Goal: Information Seeking & Learning: Learn about a topic

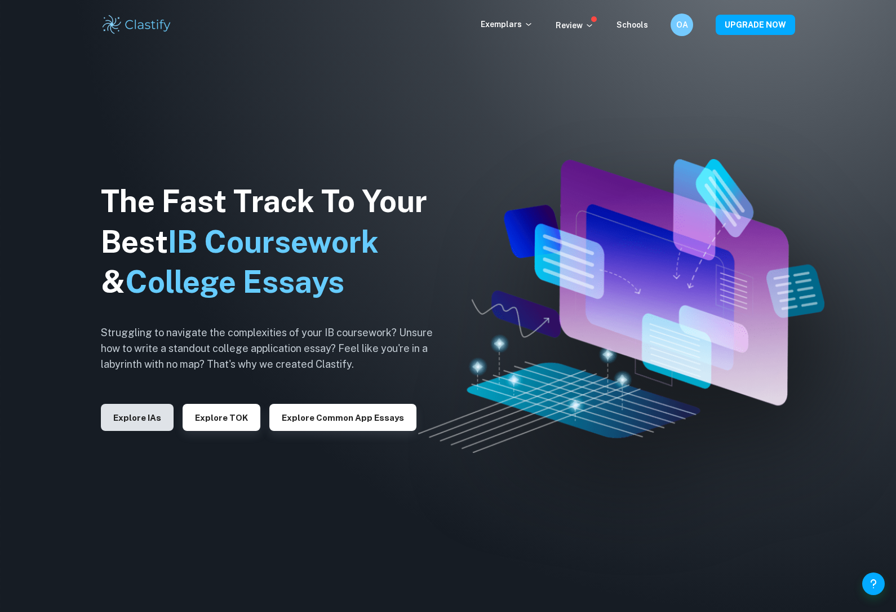
click at [135, 431] on button "Explore IAs" at bounding box center [137, 417] width 73 height 27
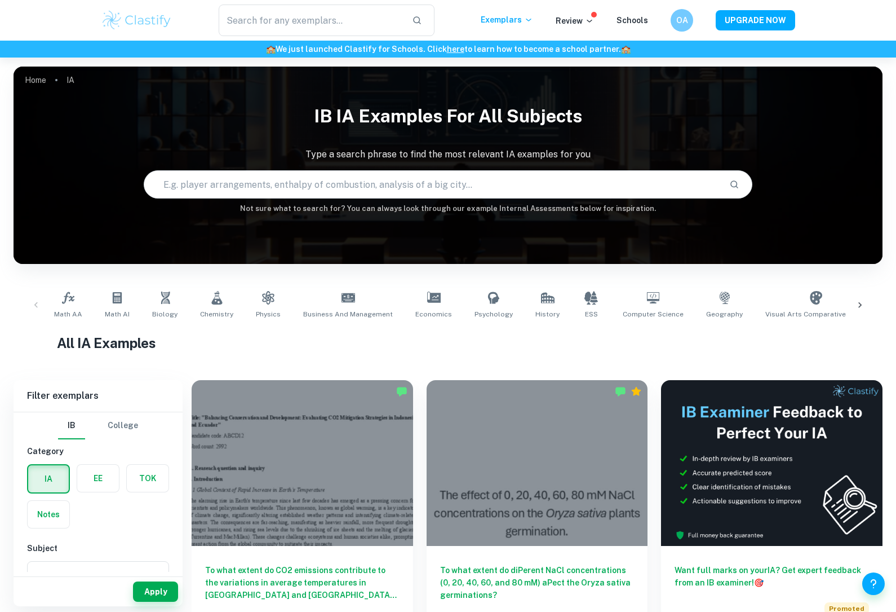
click at [256, 201] on div "IB IA examples for all subjects Type a search phrase to find the most relevant …" at bounding box center [448, 156] width 869 height 116
click at [254, 197] on input "text" at bounding box center [432, 185] width 576 height 32
click at [273, 157] on p "Type a search phrase to find the most relevant IA examples for you" at bounding box center [448, 155] width 869 height 14
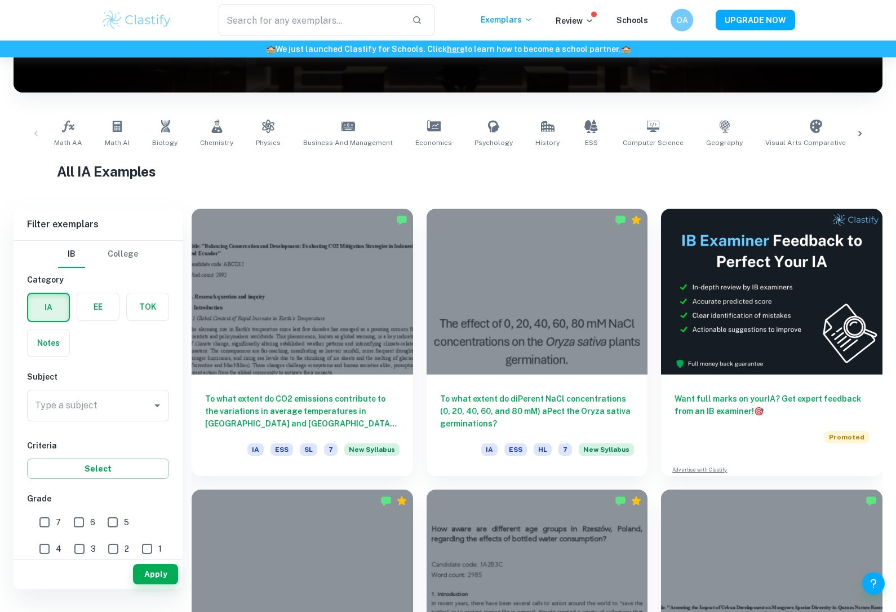
scroll to position [174, 0]
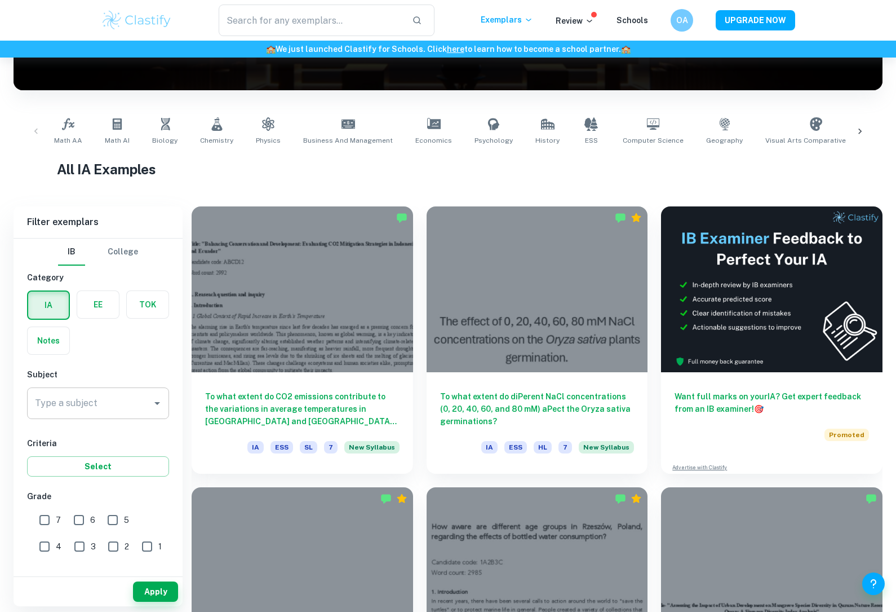
click at [94, 403] on div "Type a subject Type a subject" at bounding box center [98, 403] width 142 height 32
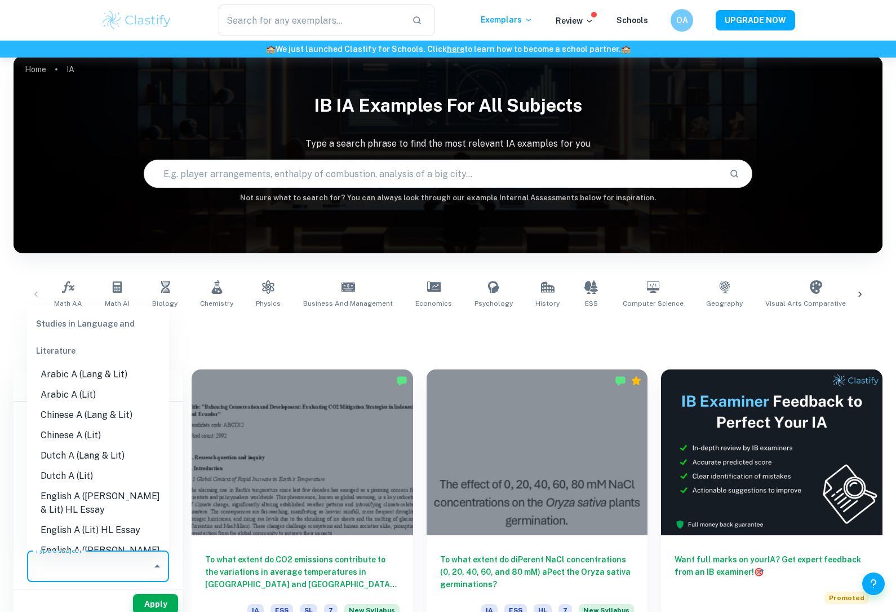
scroll to position [0, 0]
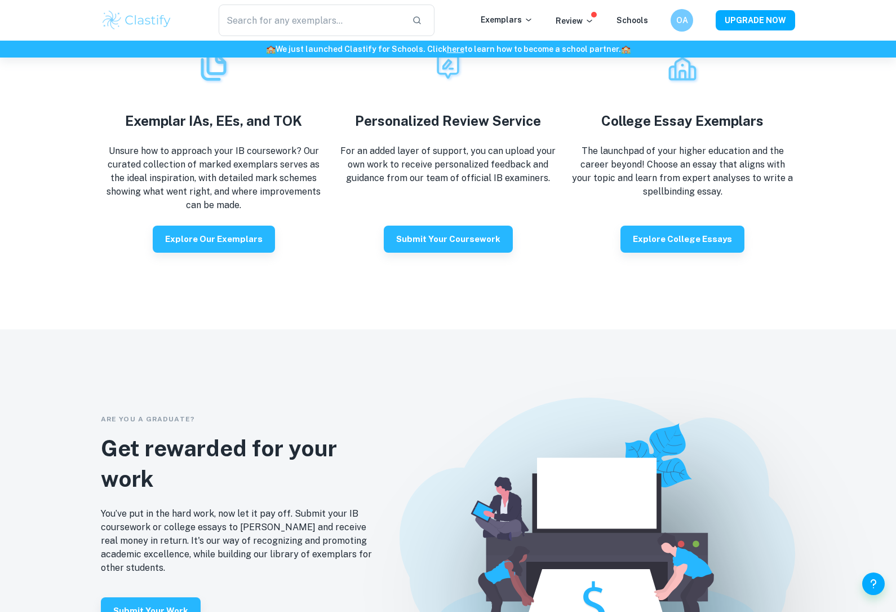
scroll to position [2216, 0]
click at [163, 253] on button "Explore our exemplars" at bounding box center [214, 238] width 122 height 27
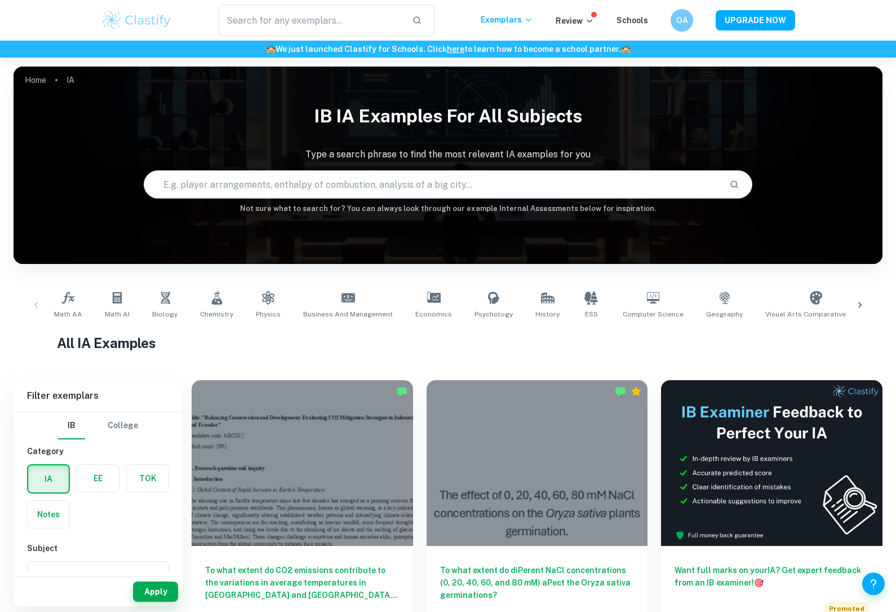
click at [98, 483] on label "button" at bounding box center [98, 478] width 42 height 27
click at [0, 0] on input "radio" at bounding box center [0, 0] width 0 height 0
click at [114, 580] on input "Type a subject" at bounding box center [89, 576] width 115 height 21
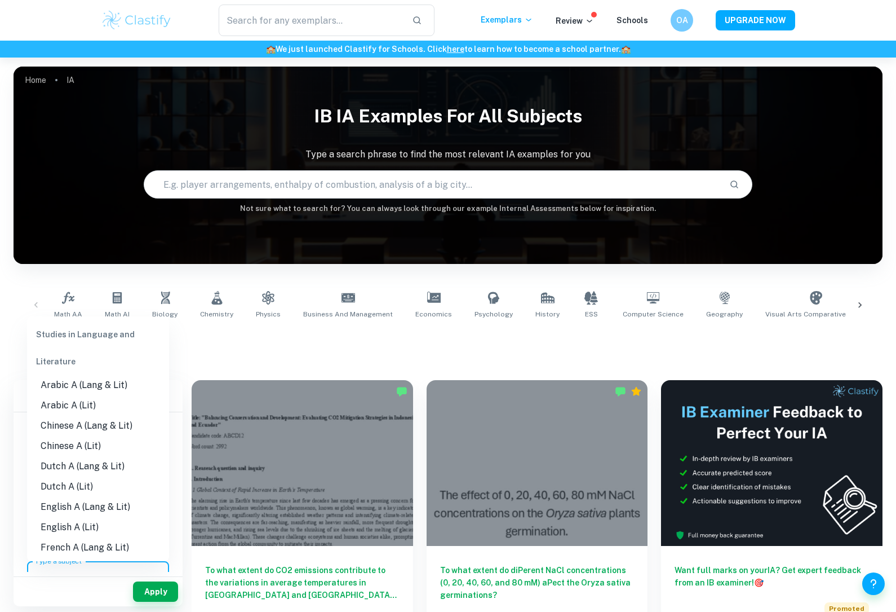
click at [57, 497] on li "English A (Lang & Lit)" at bounding box center [98, 507] width 142 height 20
type input "English A (Lang & Lit)"
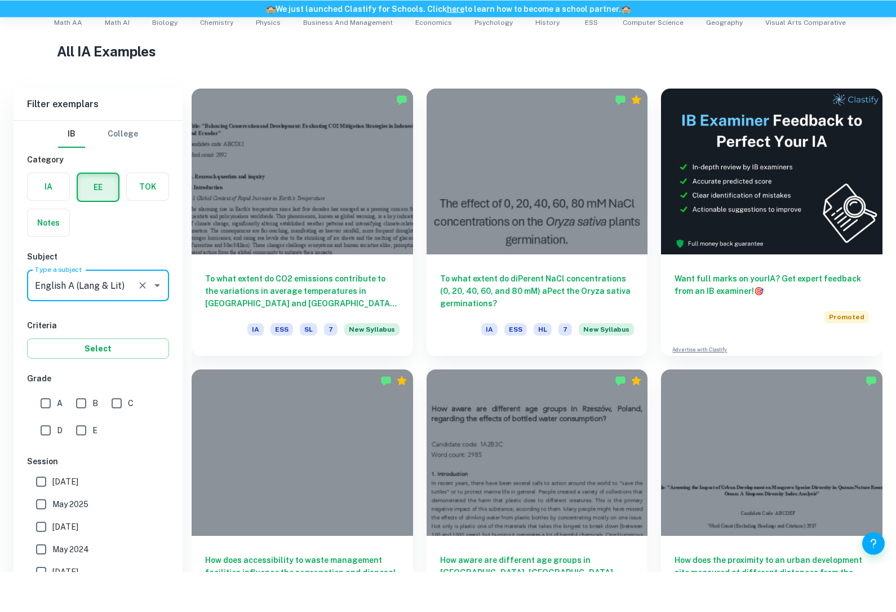
click at [103, 360] on h6 "Criteria" at bounding box center [98, 366] width 142 height 12
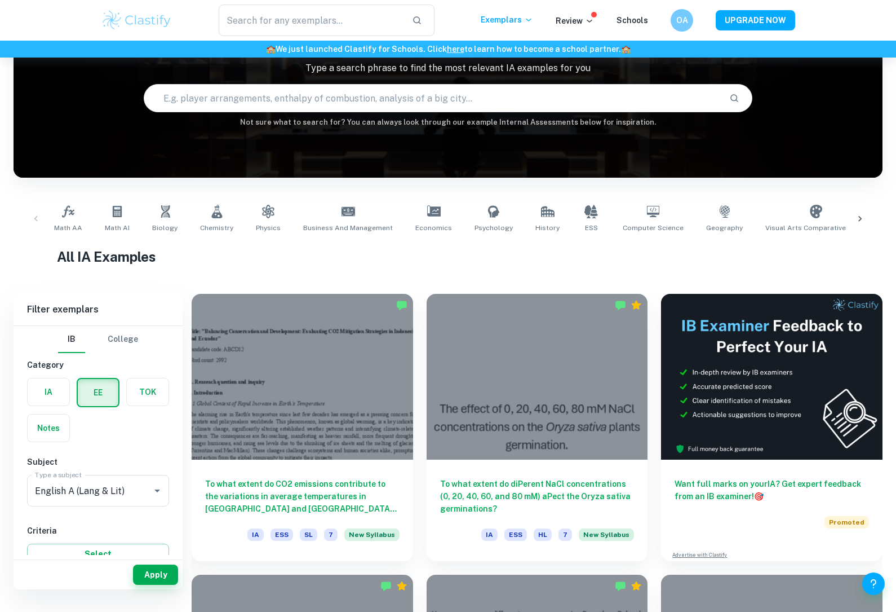
scroll to position [0, 0]
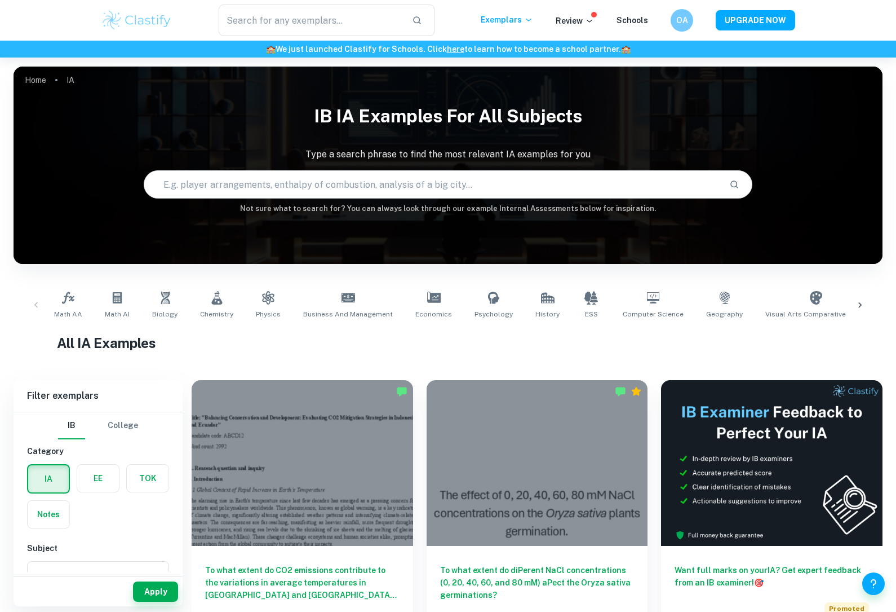
click at [94, 476] on label "button" at bounding box center [98, 478] width 42 height 27
click at [0, 0] on input "radio" at bounding box center [0, 0] width 0 height 0
click at [93, 462] on div "Type a subject Type a subject" at bounding box center [98, 460] width 142 height 32
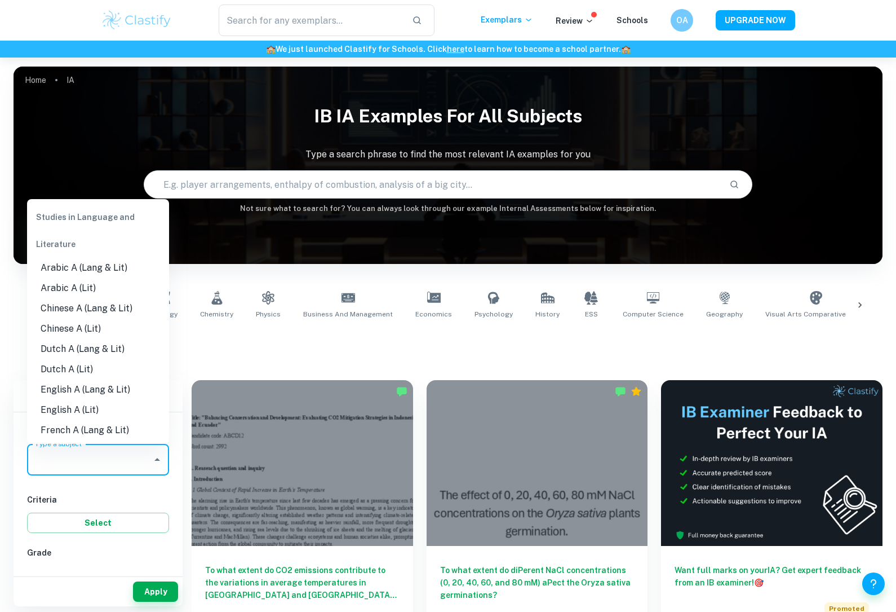
click at [55, 379] on li "English A (Lang & Lit)" at bounding box center [98, 389] width 142 height 20
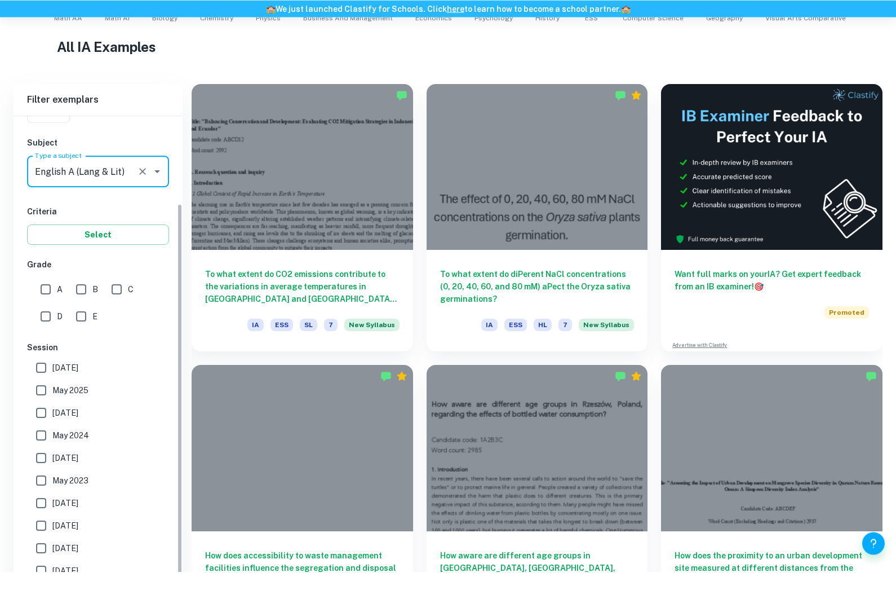
scroll to position [105, 0]
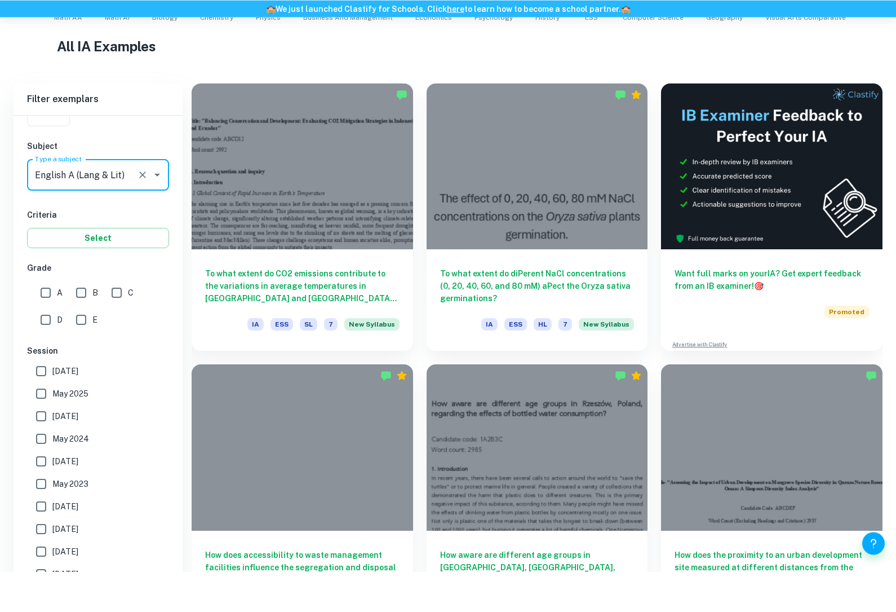
click at [67, 201] on div "IB College Category IA EE TOK Notes Subject Type a subject Type a subject Crite…" at bounding box center [98, 350] width 169 height 598
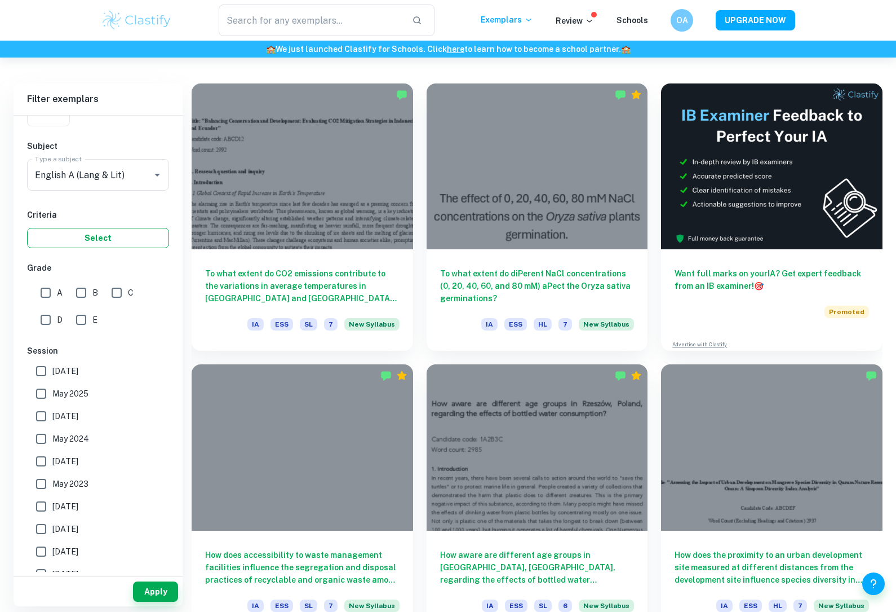
click at [61, 236] on button "Select" at bounding box center [98, 238] width 142 height 20
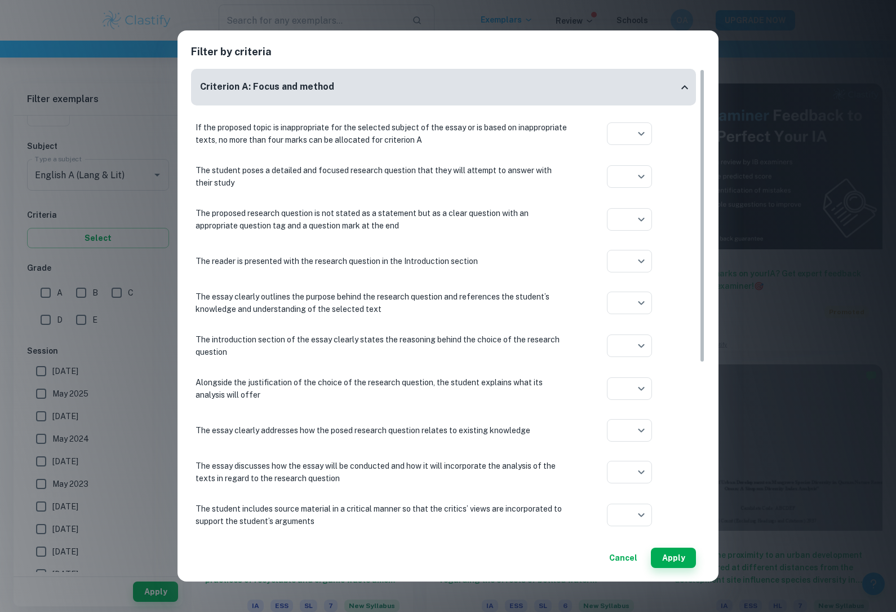
click at [676, 74] on div "Criterion A: Focus and method" at bounding box center [443, 87] width 505 height 37
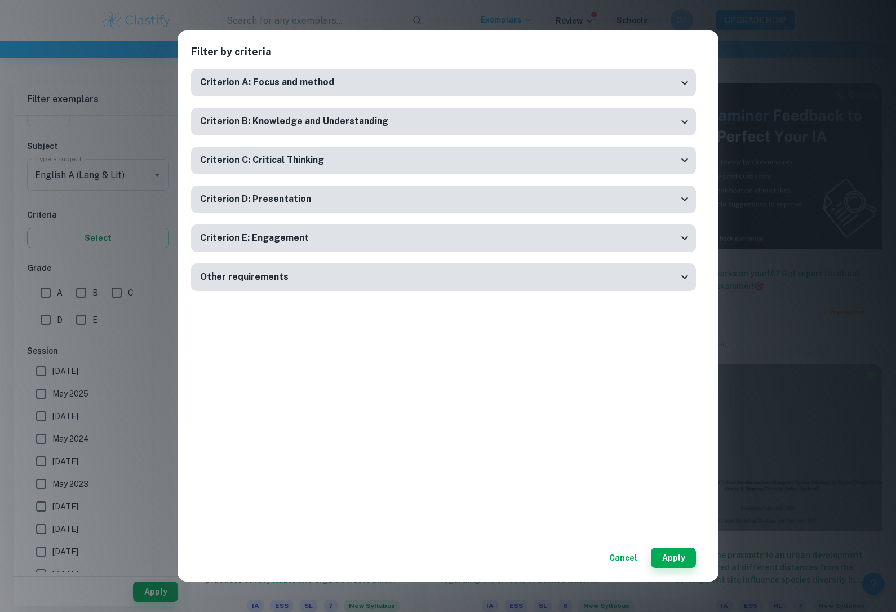
click at [612, 568] on button "Cancel" at bounding box center [623, 557] width 37 height 20
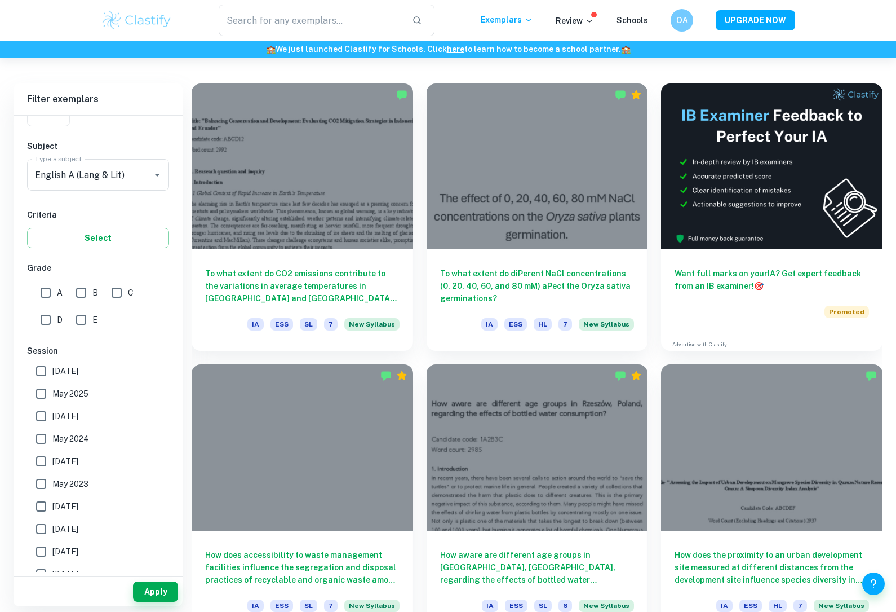
click at [45, 296] on input "A" at bounding box center [45, 292] width 23 height 23
checkbox input "true"
click at [87, 285] on input "B" at bounding box center [81, 292] width 23 height 23
checkbox input "true"
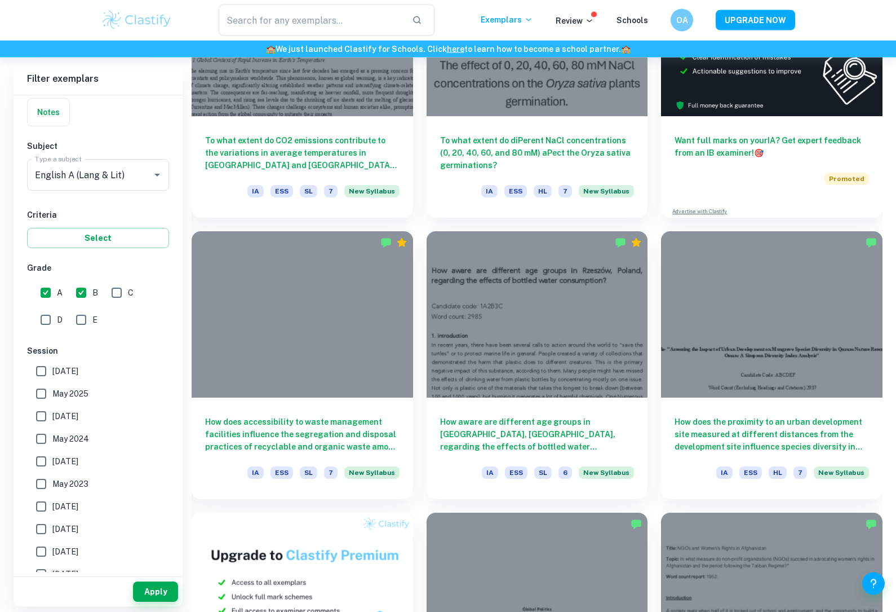
scroll to position [433, 0]
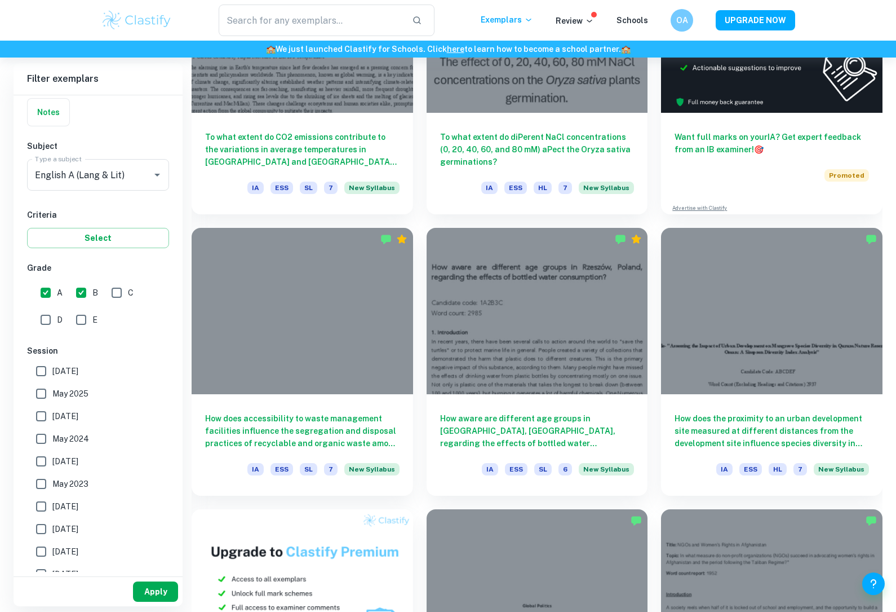
click at [145, 602] on button "Apply" at bounding box center [155, 591] width 45 height 20
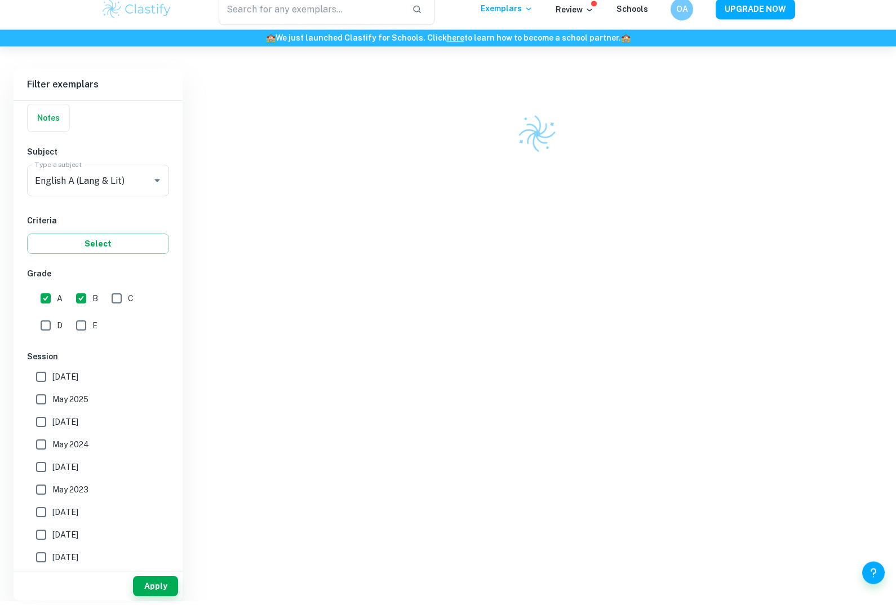
scroll to position [283, 0]
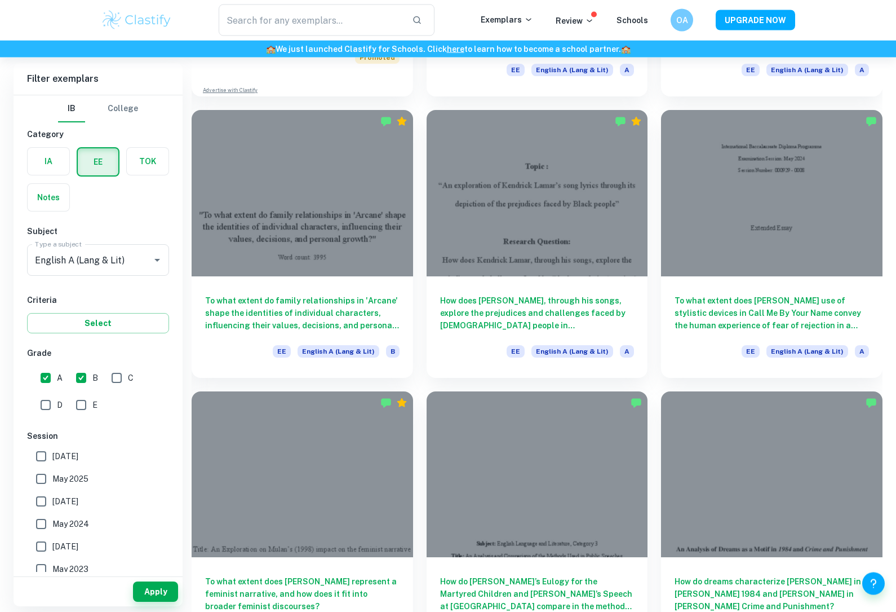
scroll to position [877, 0]
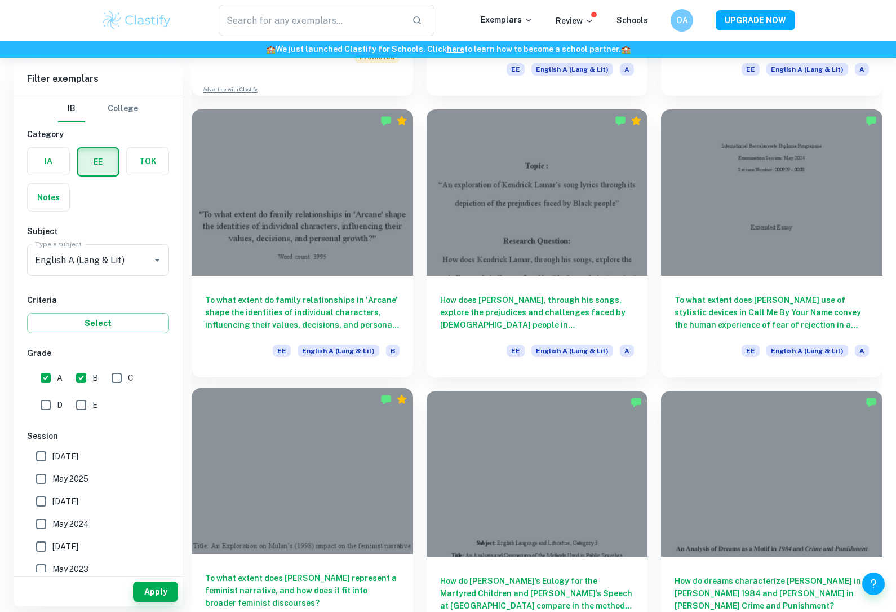
click at [223, 459] on div at bounding box center [303, 471] width 222 height 166
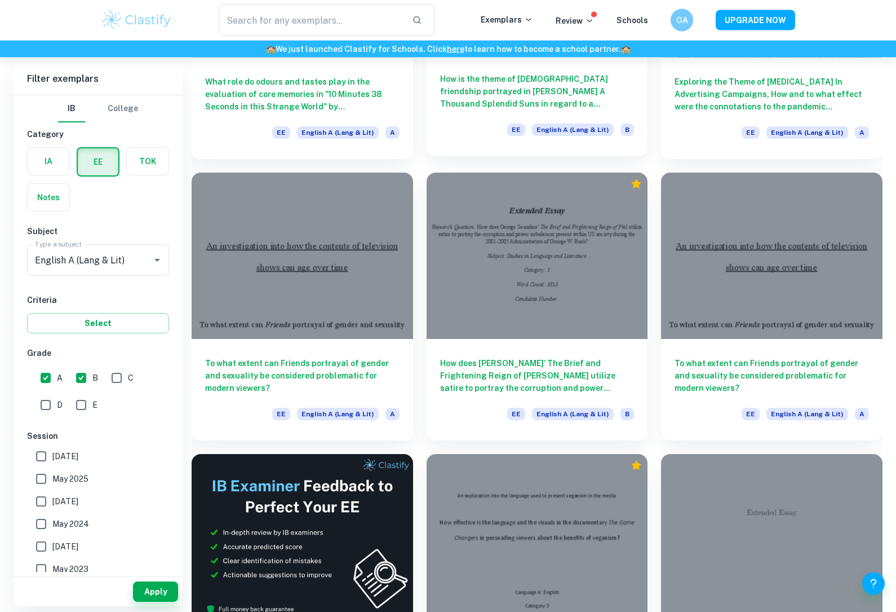
scroll to position [5872, 0]
